Goal: Task Accomplishment & Management: Use online tool/utility

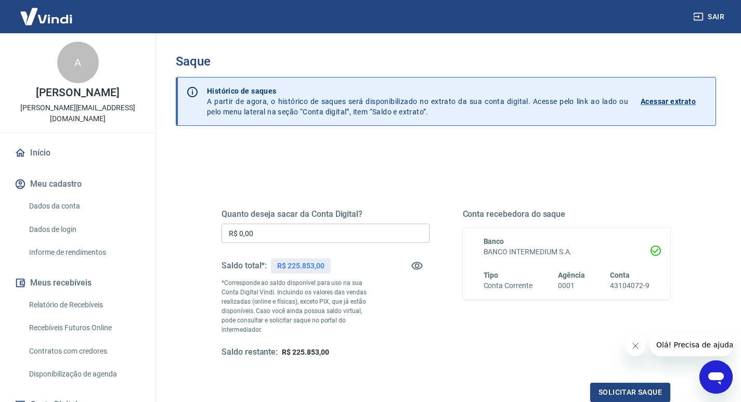
click at [270, 236] on input "R$ 0,00" at bounding box center [326, 233] width 208 height 19
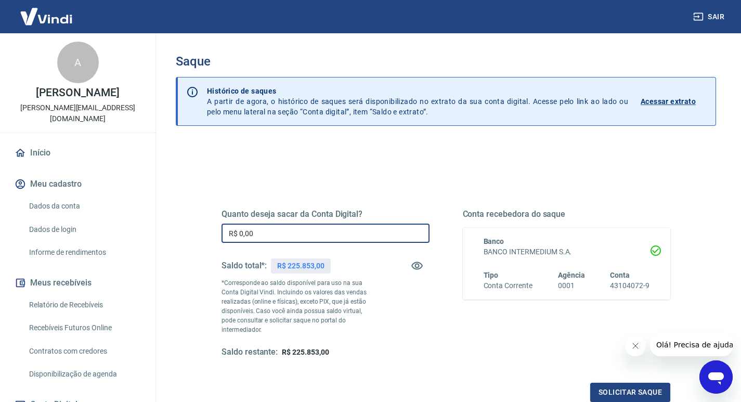
click at [270, 236] on input "R$ 0,00" at bounding box center [326, 233] width 208 height 19
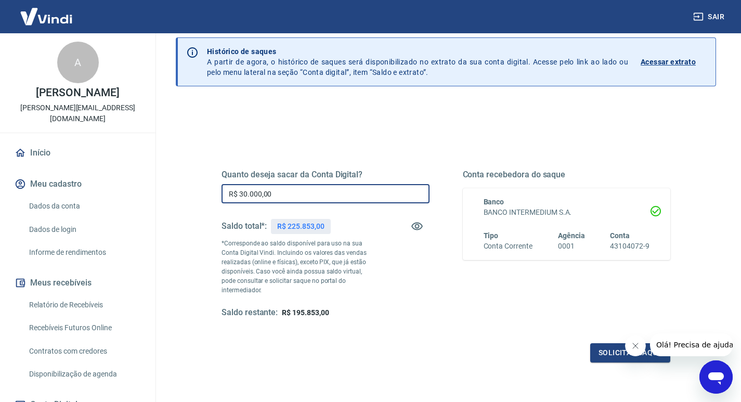
scroll to position [104, 0]
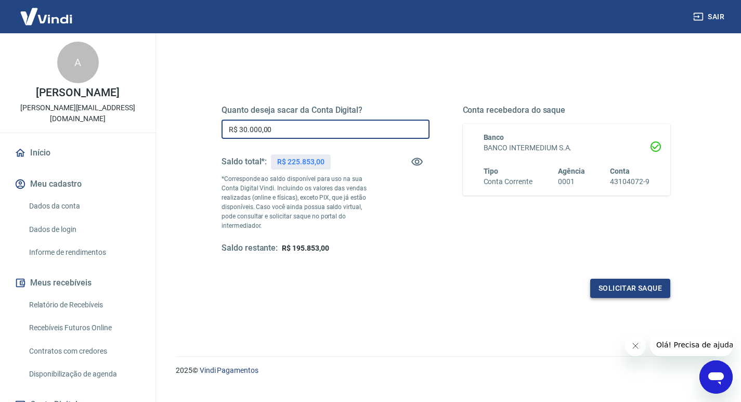
type input "R$ 30.000,00"
click at [599, 281] on button "Solicitar saque" at bounding box center [630, 288] width 80 height 19
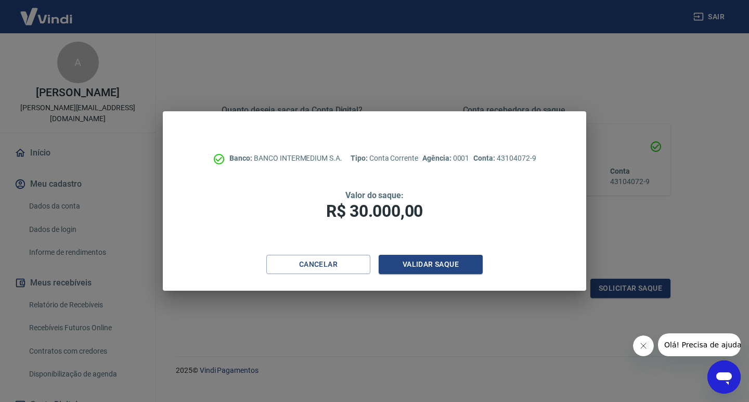
click at [638, 346] on button "Fechar mensagem da empresa" at bounding box center [643, 345] width 21 height 21
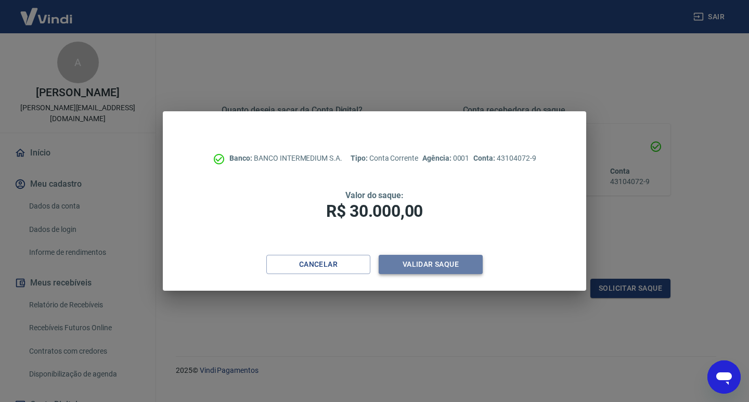
click at [434, 263] on button "Validar saque" at bounding box center [431, 264] width 104 height 19
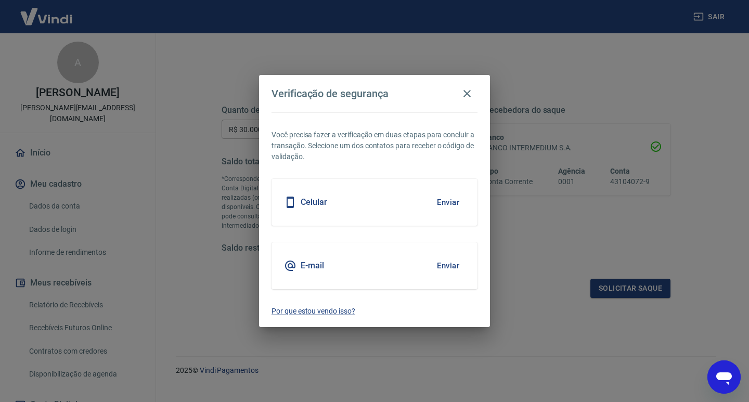
click at [454, 201] on button "Enviar" at bounding box center [448, 202] width 34 height 22
click at [457, 204] on button "Enviar" at bounding box center [448, 202] width 34 height 22
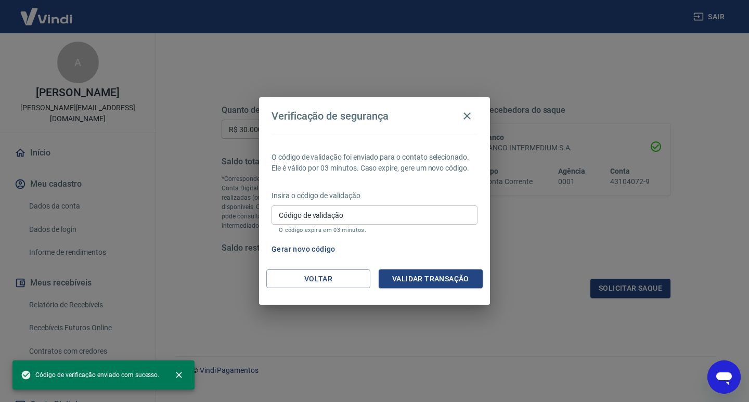
drag, startPoint x: 345, startPoint y: 220, endPoint x: 288, endPoint y: 206, distance: 58.8
click at [345, 220] on input "Código de validação" at bounding box center [375, 214] width 206 height 19
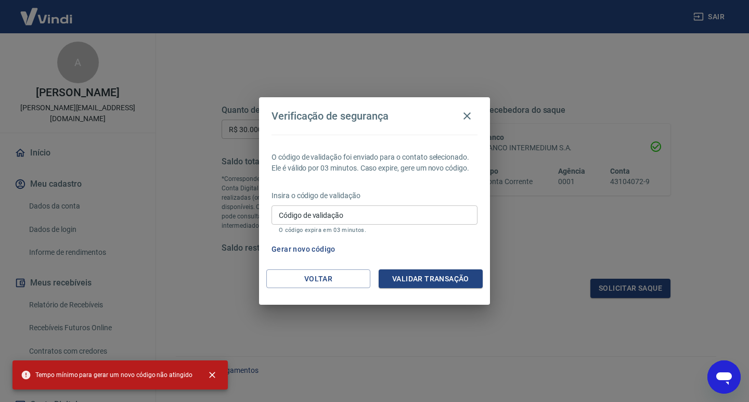
click at [385, 214] on input "Código de validação" at bounding box center [375, 214] width 206 height 19
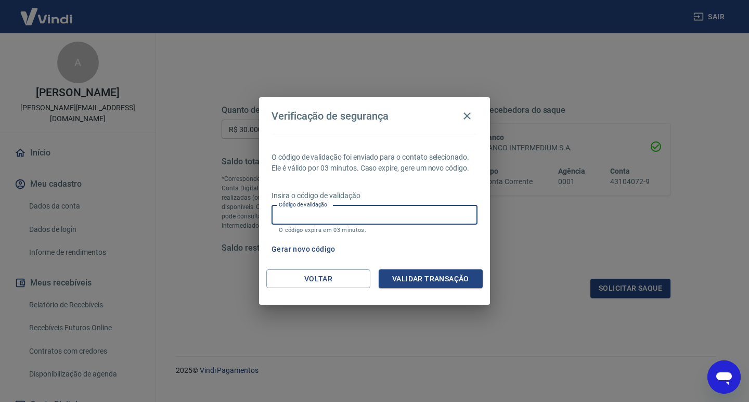
click at [327, 218] on input "Código de validação" at bounding box center [375, 214] width 206 height 19
type input "366270"
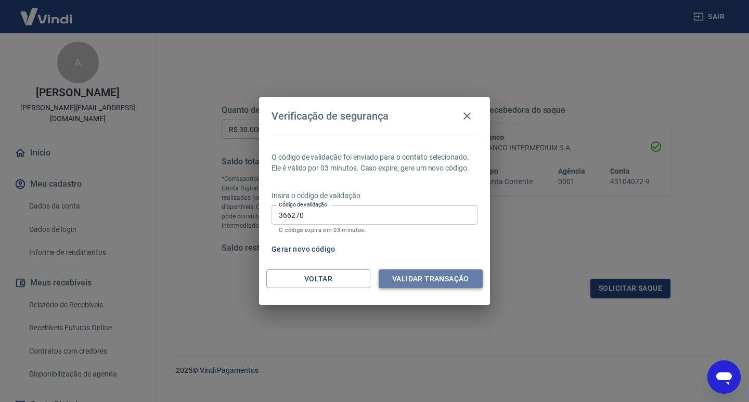
click at [425, 282] on button "Validar transação" at bounding box center [431, 278] width 104 height 19
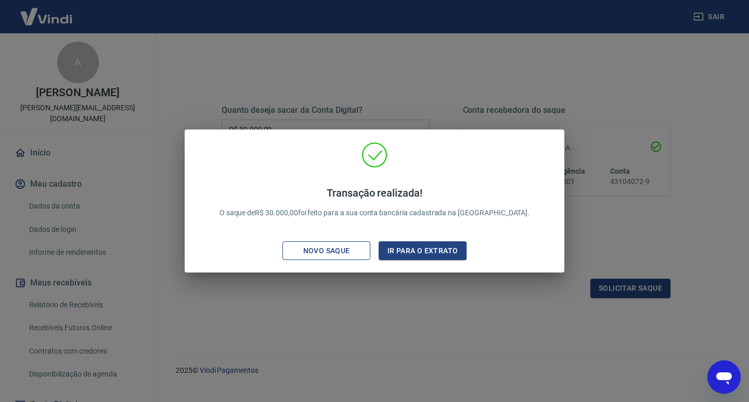
click at [327, 254] on div "Novo saque" at bounding box center [327, 250] width 72 height 13
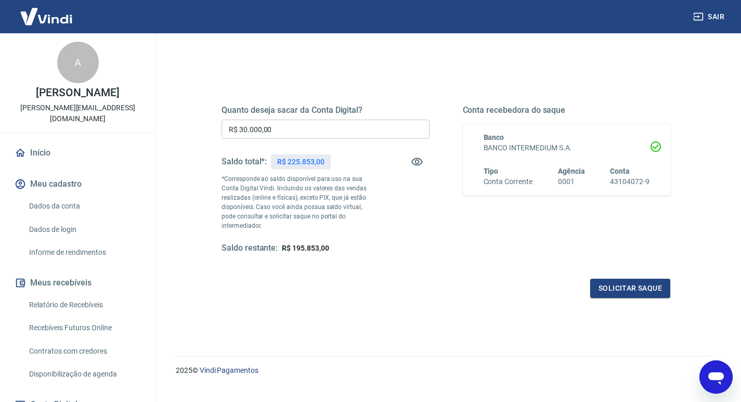
click at [292, 126] on input "R$ 30.000,00" at bounding box center [326, 129] width 208 height 19
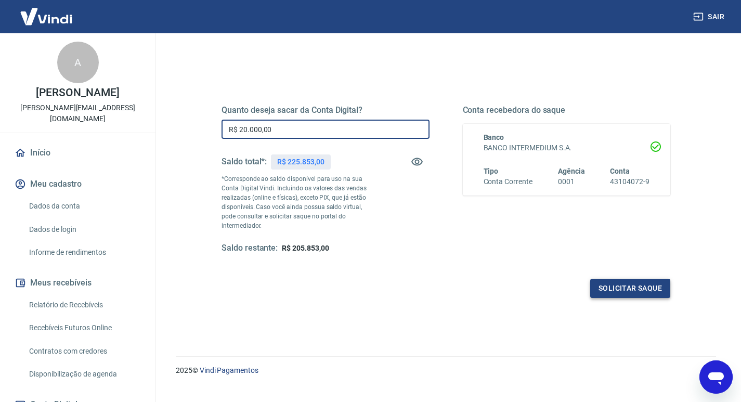
type input "R$ 20.000,00"
click at [623, 279] on button "Solicitar saque" at bounding box center [630, 288] width 80 height 19
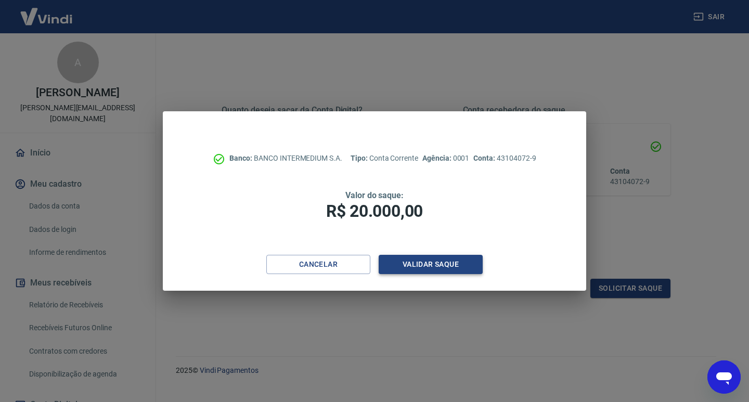
click at [415, 256] on button "Validar saque" at bounding box center [431, 264] width 104 height 19
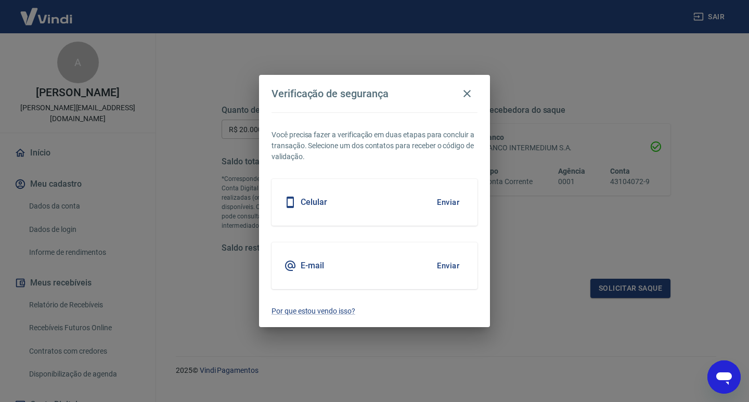
click at [447, 204] on button "Enviar" at bounding box center [448, 202] width 34 height 22
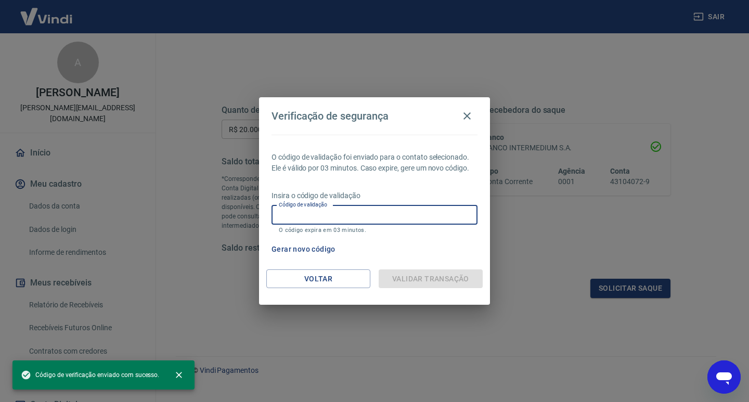
click at [354, 216] on input "Código de validação" at bounding box center [375, 214] width 206 height 19
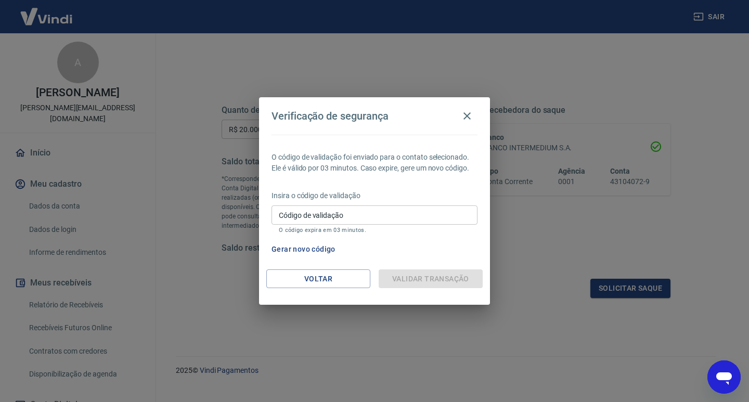
click at [286, 211] on label "Código de validação" at bounding box center [311, 215] width 64 height 10
click at [286, 211] on input "Código de validação" at bounding box center [375, 214] width 206 height 19
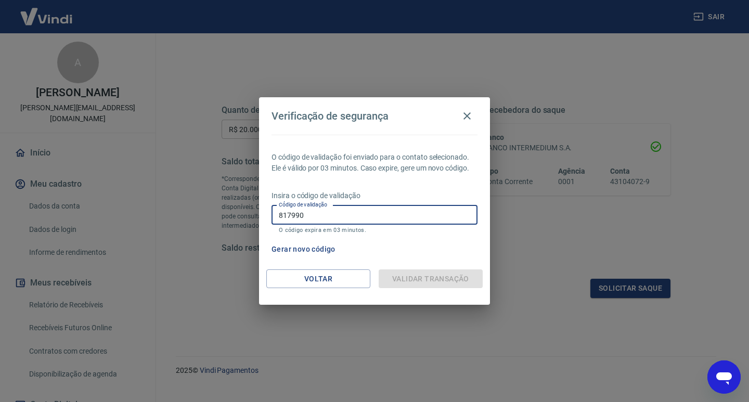
click at [321, 215] on input "817990" at bounding box center [375, 214] width 206 height 19
drag, startPoint x: 313, startPoint y: 217, endPoint x: 386, endPoint y: 266, distance: 88.4
click at [319, 222] on input "817990" at bounding box center [375, 214] width 206 height 19
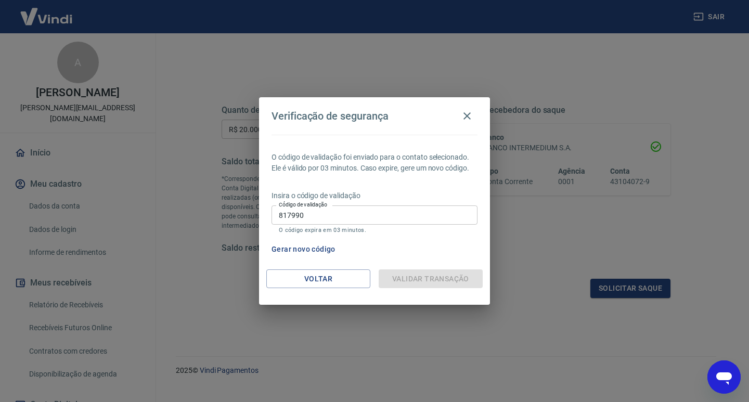
click at [398, 283] on div "Validar transação" at bounding box center [431, 278] width 104 height 19
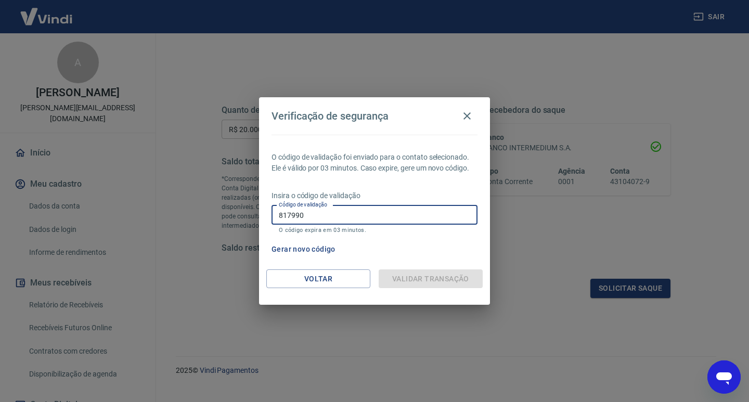
click at [351, 217] on input "817990" at bounding box center [375, 214] width 206 height 19
type input "8"
type input "817990"
click at [423, 292] on div "Voltar Validar transação" at bounding box center [374, 287] width 231 height 36
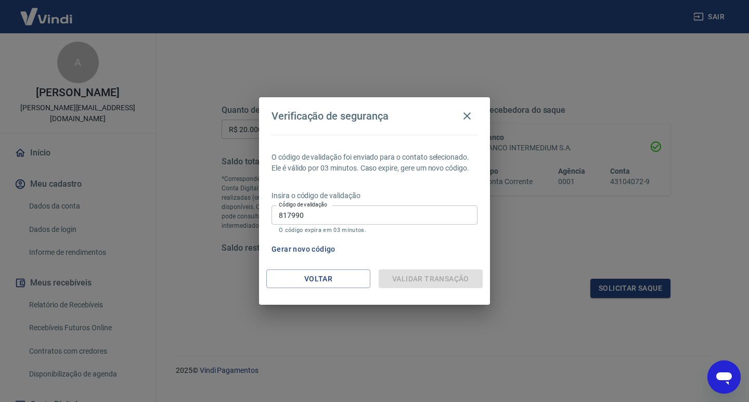
click at [423, 285] on div "Validar transação" at bounding box center [431, 278] width 104 height 19
click at [465, 106] on button "button" at bounding box center [467, 116] width 21 height 21
